Goal: Transaction & Acquisition: Purchase product/service

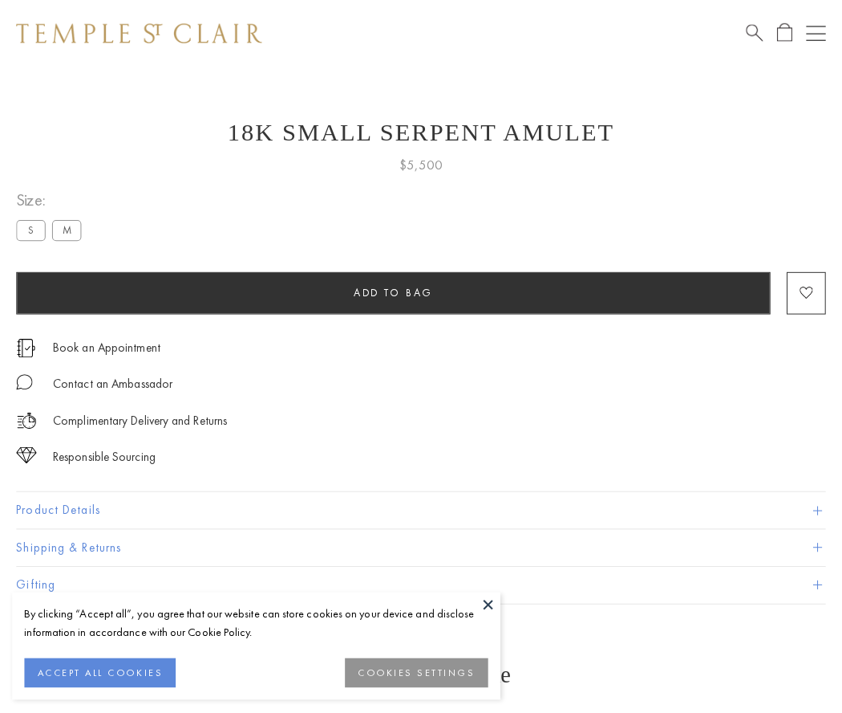
scroll to position [64, 0]
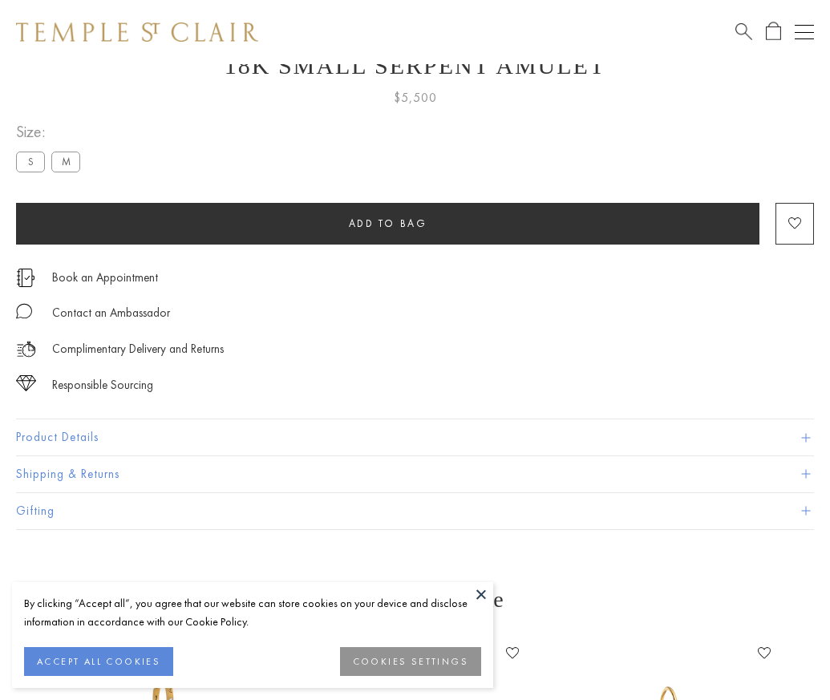
click at [388, 223] on span "Add to bag" at bounding box center [388, 224] width 79 height 14
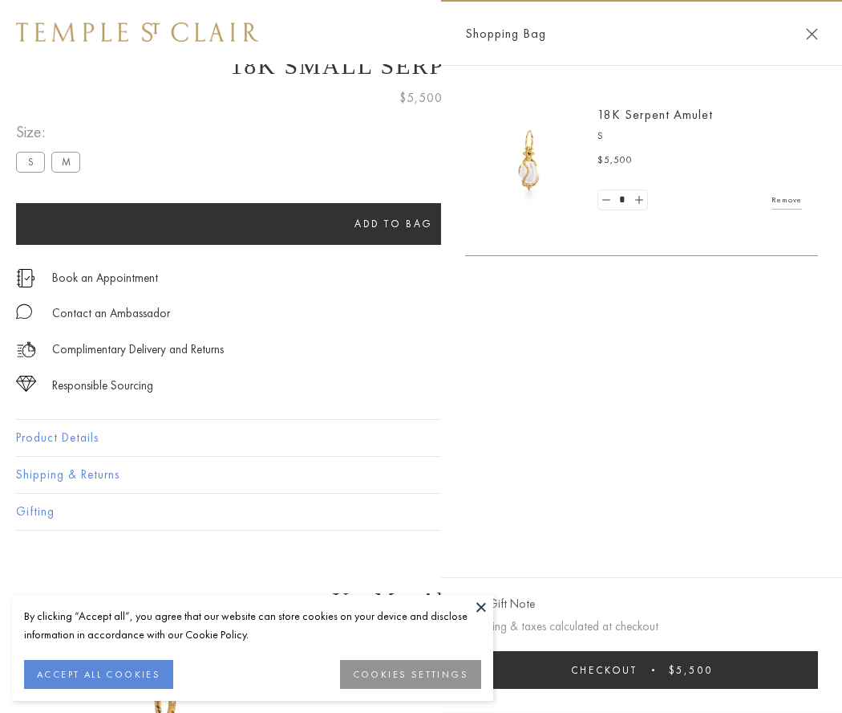
click at [652, 669] on button "Checkout $5,500" at bounding box center [641, 670] width 353 height 38
